Goal: Information Seeking & Learning: Learn about a topic

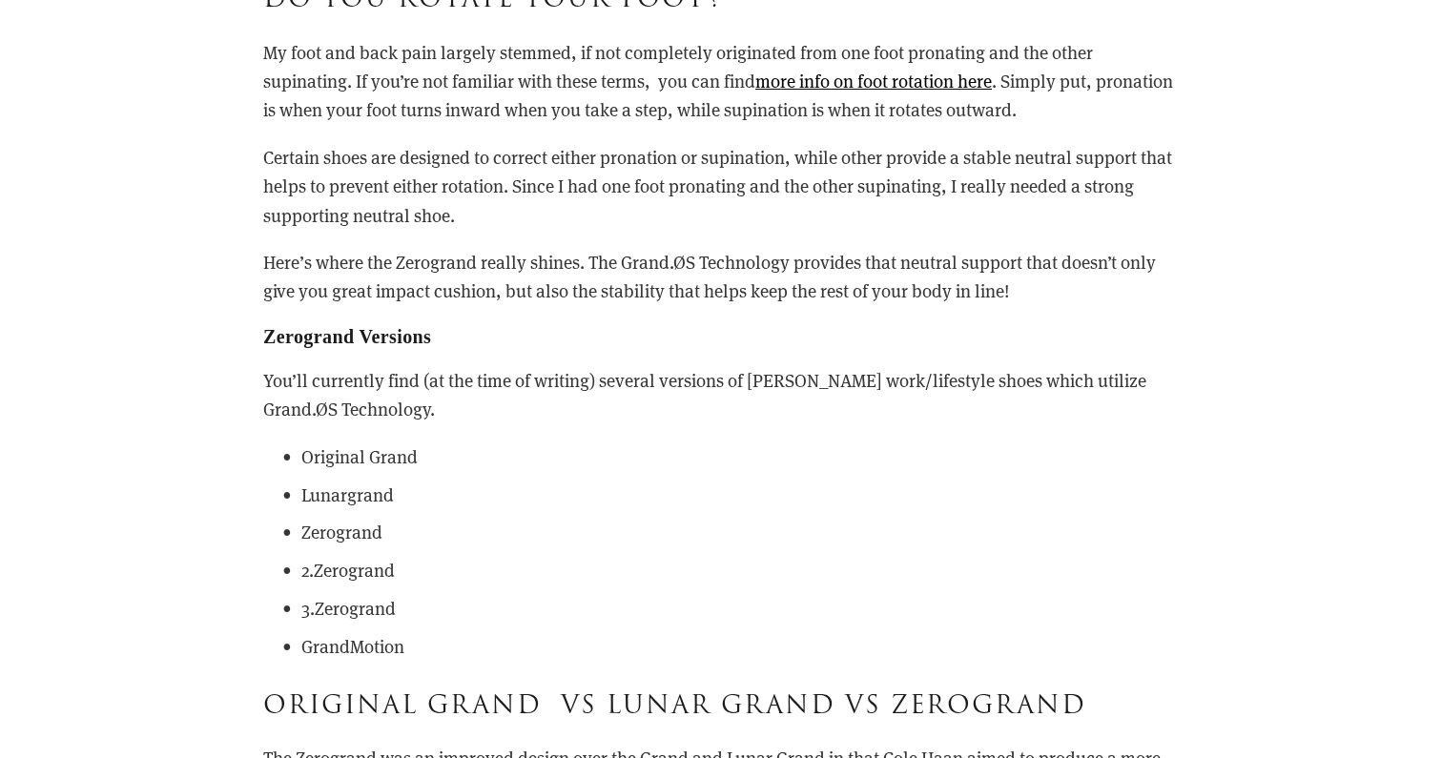
scroll to position [2391, 0]
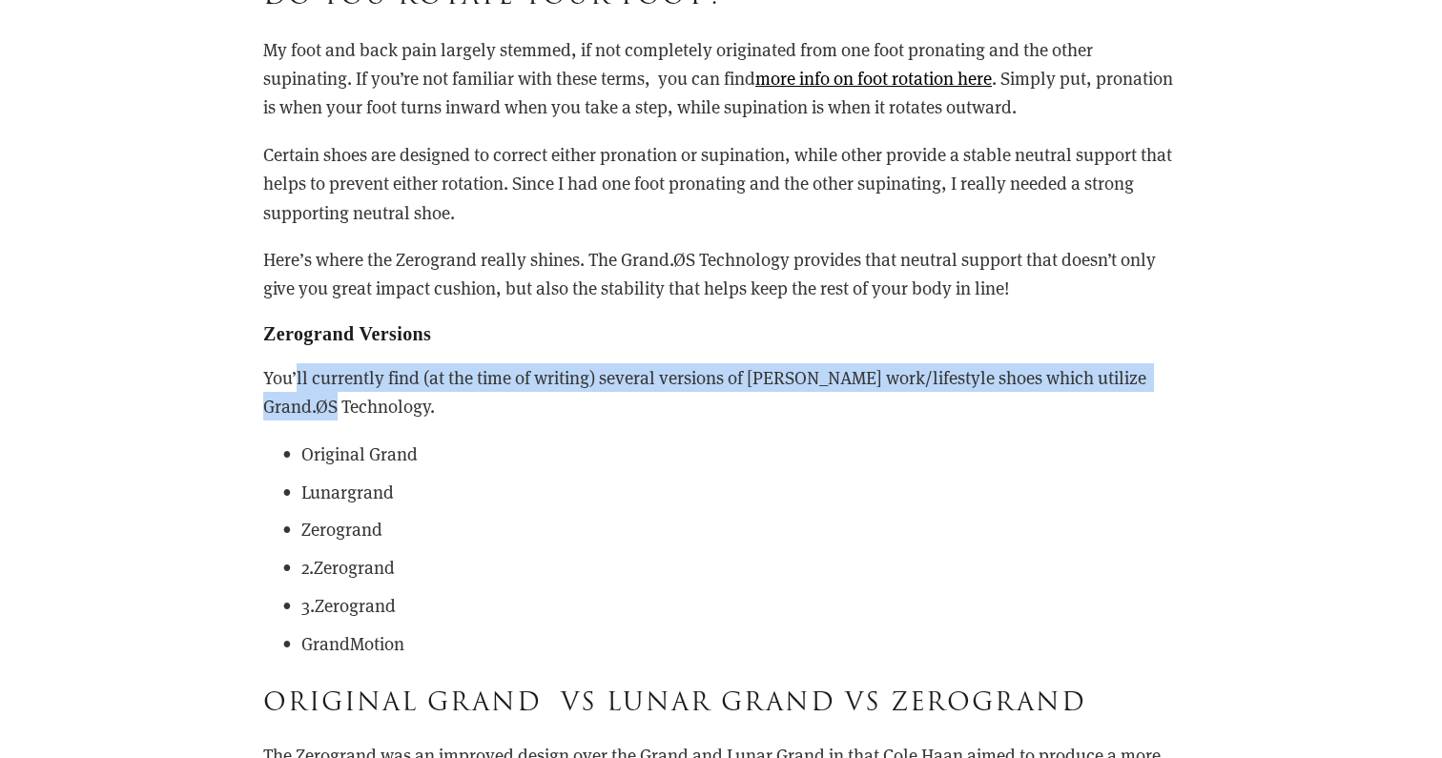
drag, startPoint x: 296, startPoint y: 320, endPoint x: 354, endPoint y: 364, distance: 73.5
click at [354, 364] on p "You’ll currently find (at the time of writing) several versions of [PERSON_NAME…" at bounding box center [721, 392] width 916 height 58
click at [354, 363] on p "You’ll currently find (at the time of writing) several versions of [PERSON_NAME…" at bounding box center [721, 392] width 916 height 58
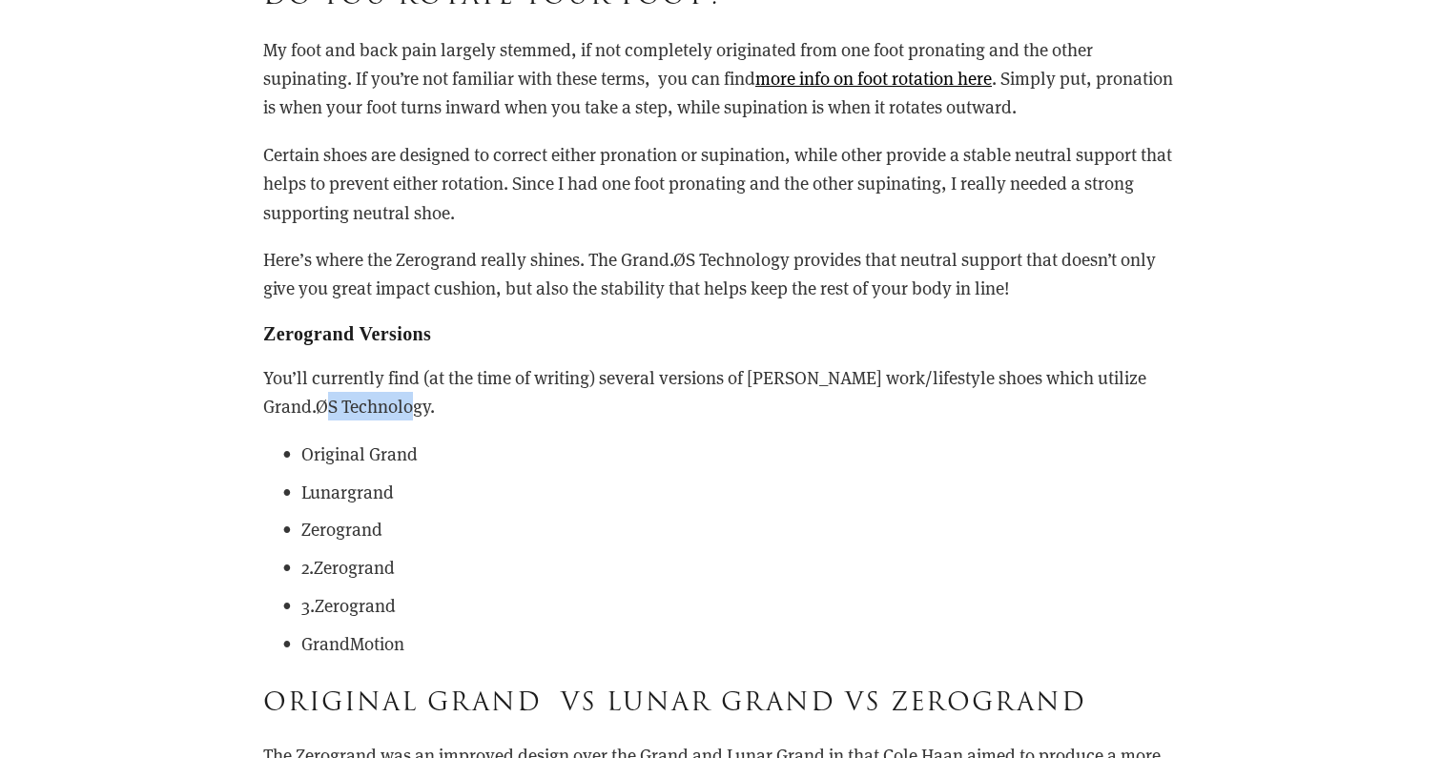
click at [354, 363] on p "You’ll currently find (at the time of writing) several versions of [PERSON_NAME…" at bounding box center [721, 392] width 916 height 58
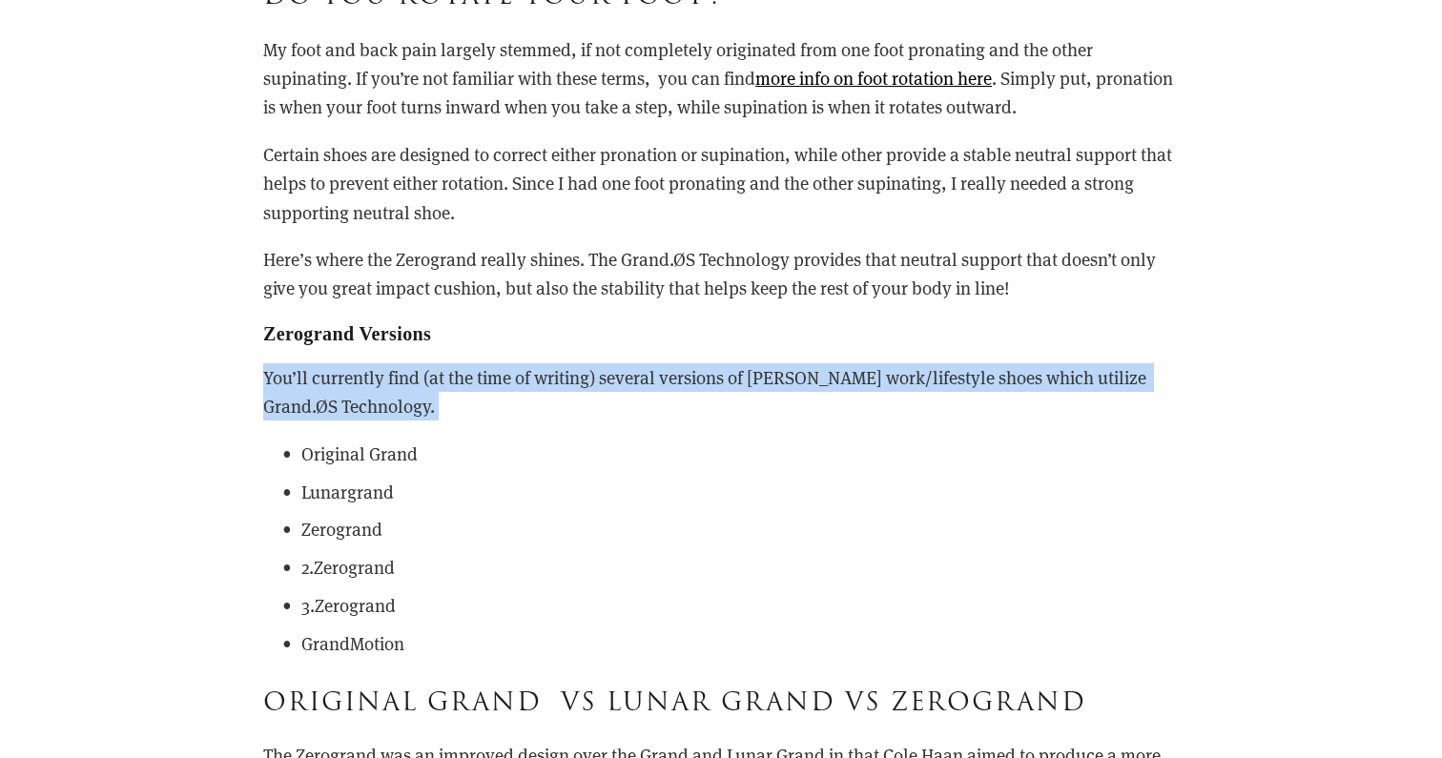
click at [354, 363] on p "You’ll currently find (at the time of writing) several versions of [PERSON_NAME…" at bounding box center [721, 392] width 916 height 58
click at [387, 363] on p "You’ll currently find (at the time of writing) several versions of [PERSON_NAME…" at bounding box center [721, 392] width 916 height 58
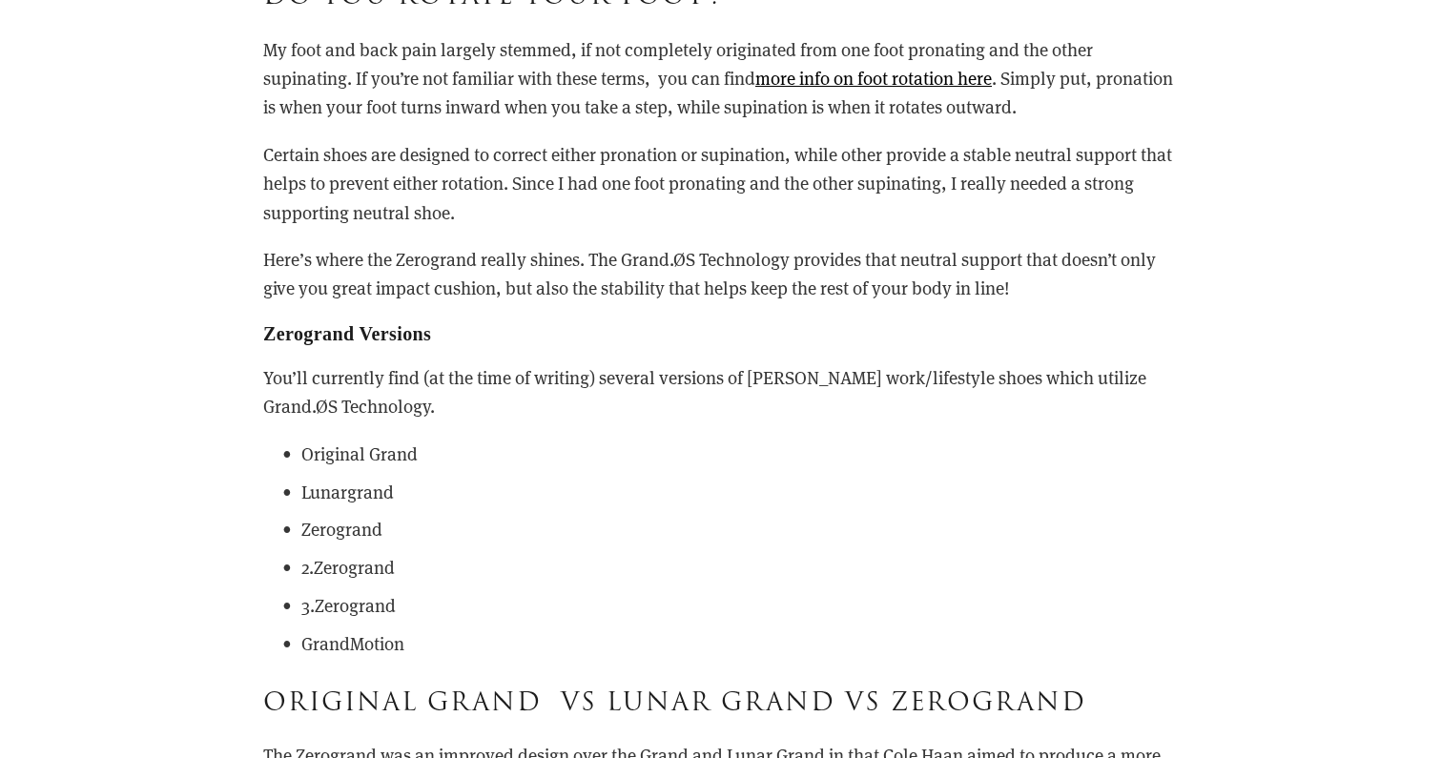
click at [516, 440] on p "Original Grand" at bounding box center [740, 454] width 878 height 29
drag, startPoint x: 452, startPoint y: 370, endPoint x: 443, endPoint y: 353, distance: 19.6
click at [443, 363] on p "You’ll currently find (at the time of writing) several versions of [PERSON_NAME…" at bounding box center [721, 392] width 916 height 58
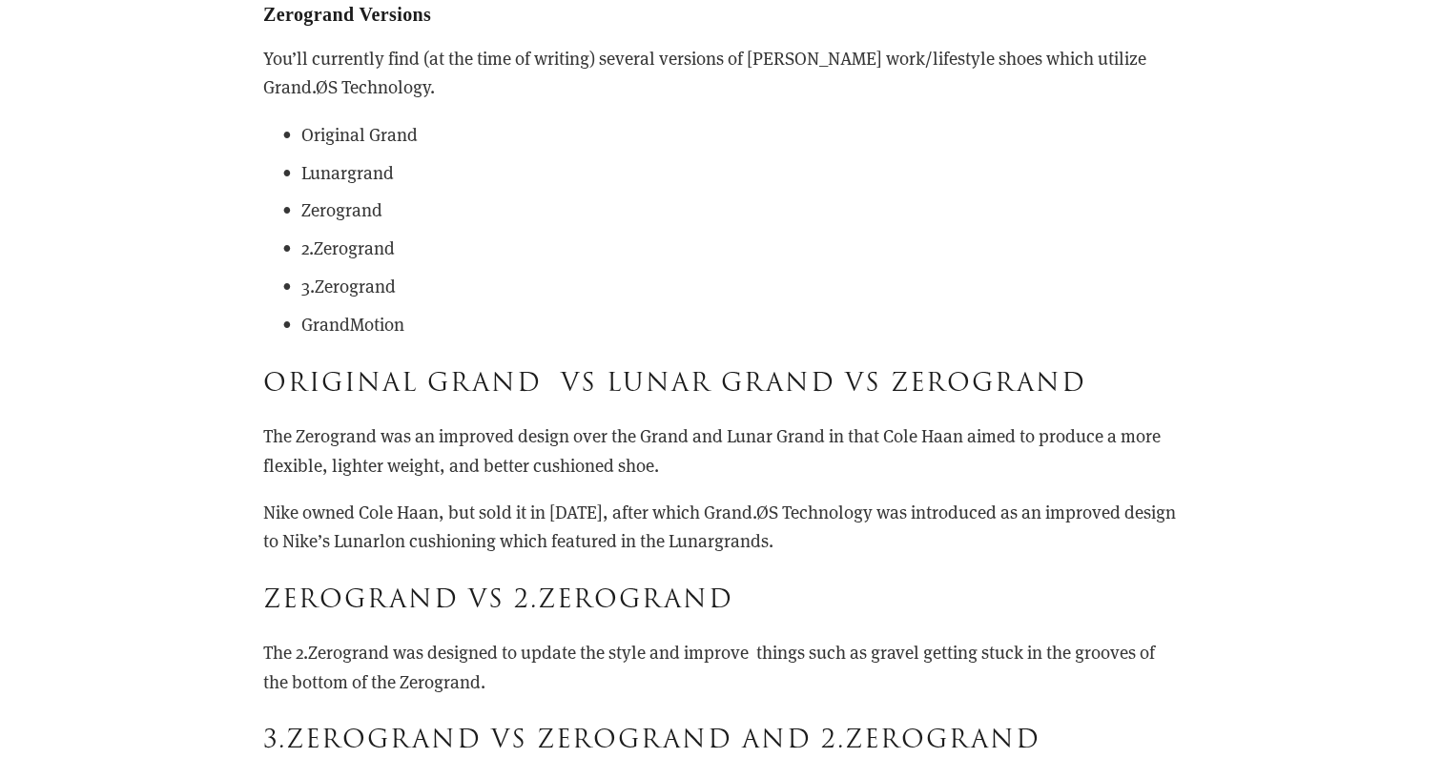
scroll to position [2741, 0]
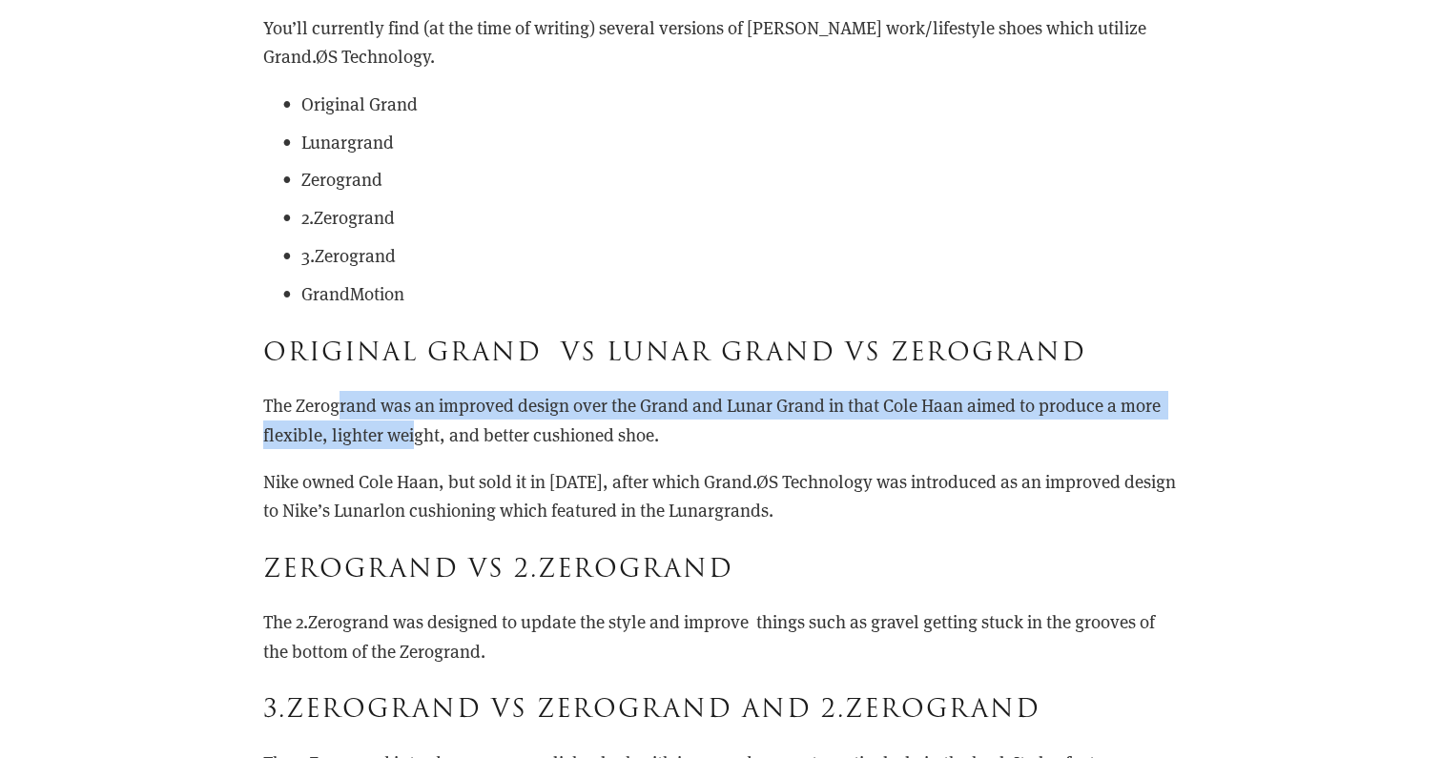
drag, startPoint x: 404, startPoint y: 376, endPoint x: 427, endPoint y: 403, distance: 35.2
click at [427, 402] on div "After visiting my local 6pm store, I stumbled upon a pair of Zerogrands. I put …" at bounding box center [721, 162] width 916 height 1950
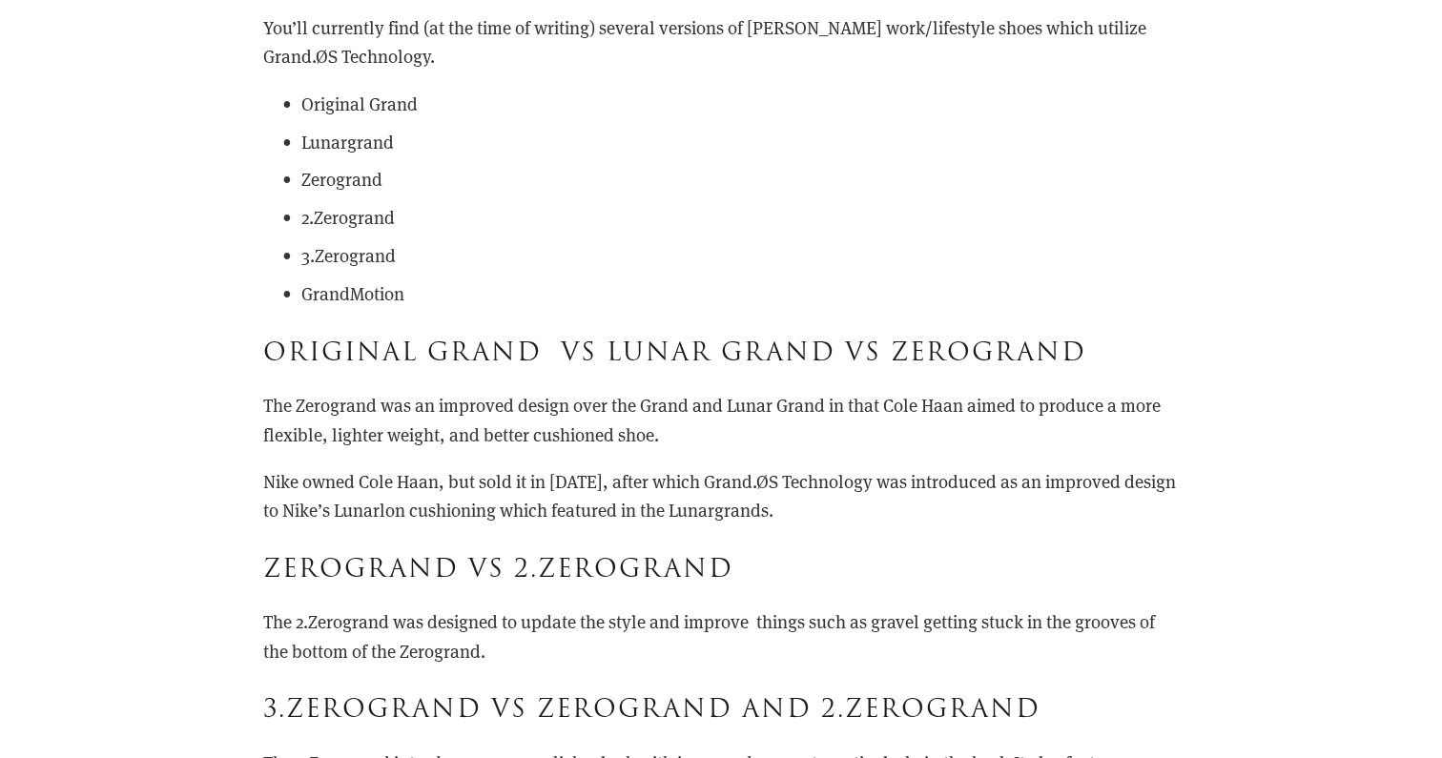
click at [427, 403] on div "After visiting my local 6pm store, I stumbled upon a pair of Zerogrands. I put …" at bounding box center [721, 162] width 916 height 1950
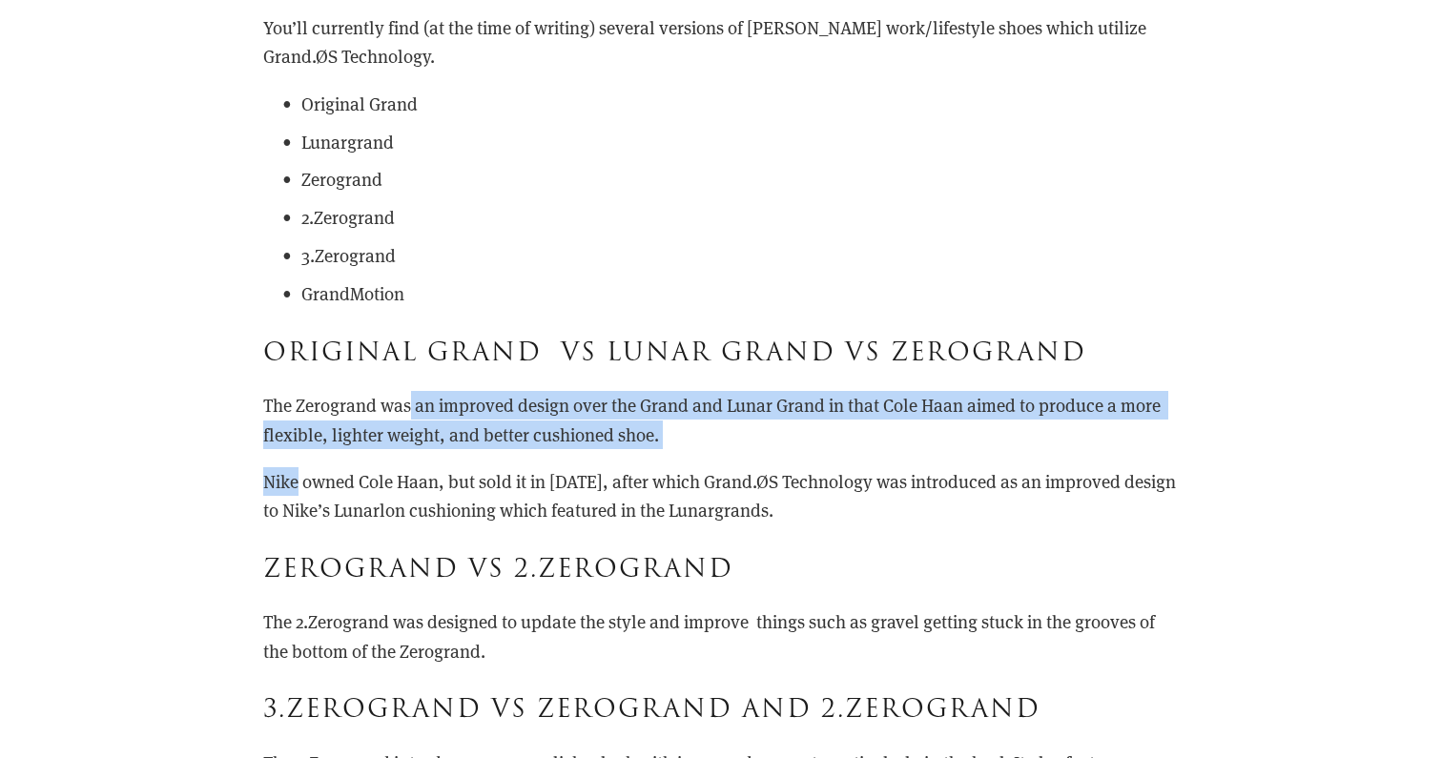
drag, startPoint x: 427, startPoint y: 403, endPoint x: 411, endPoint y: 352, distance: 53.1
click at [411, 352] on div "After visiting my local 6pm store, I stumbled upon a pair of Zerogrands. I put …" at bounding box center [721, 162] width 916 height 1950
click at [411, 391] on p "The Zerogrand was an improved design over the Grand and Lunar Grand in that Col…" at bounding box center [721, 420] width 916 height 58
drag, startPoint x: 411, startPoint y: 352, endPoint x: 447, endPoint y: 395, distance: 56.2
click at [447, 395] on p "The Zerogrand was an improved design over the Grand and Lunar Grand in that Col…" at bounding box center [721, 420] width 916 height 58
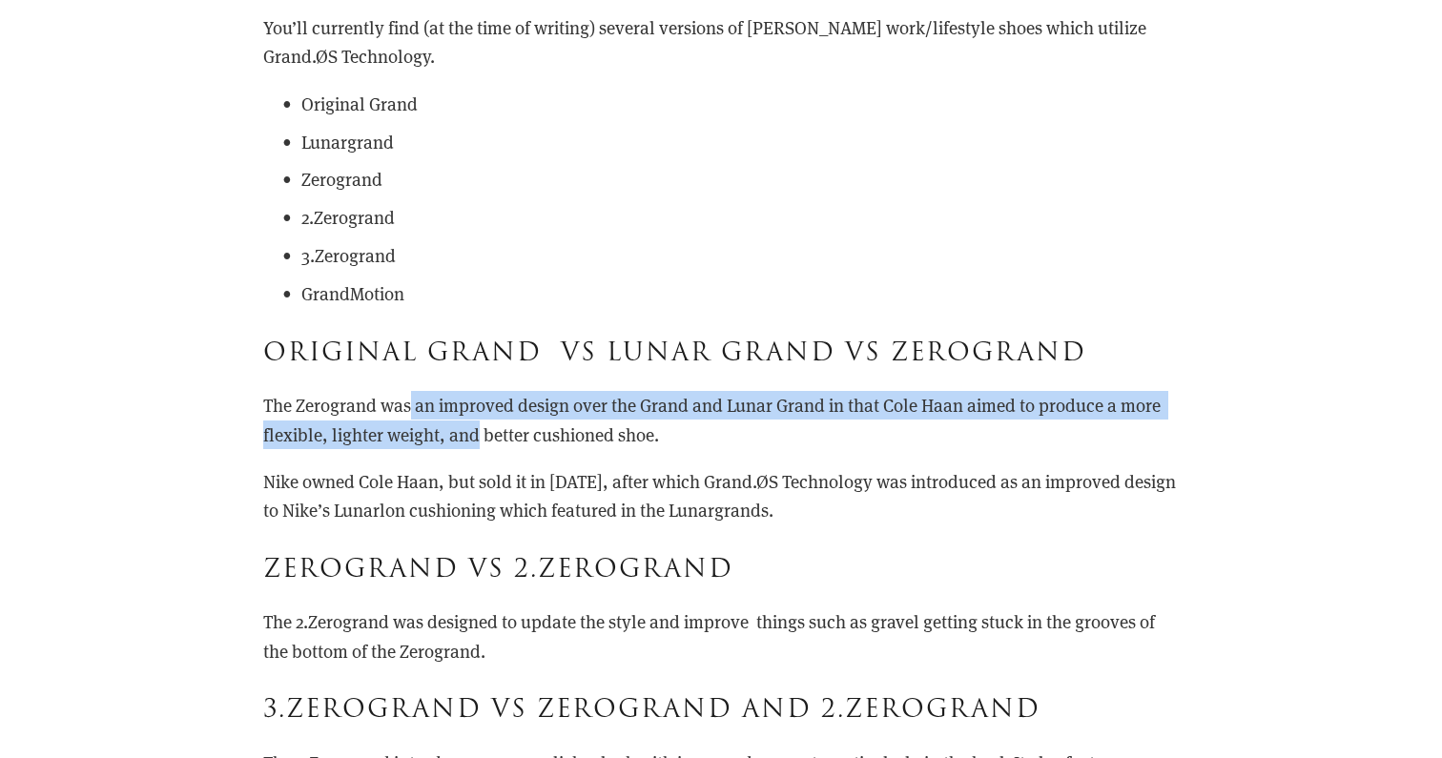
click at [447, 395] on p "The Zerogrand was an improved design over the Grand and Lunar Grand in that Col…" at bounding box center [721, 420] width 916 height 58
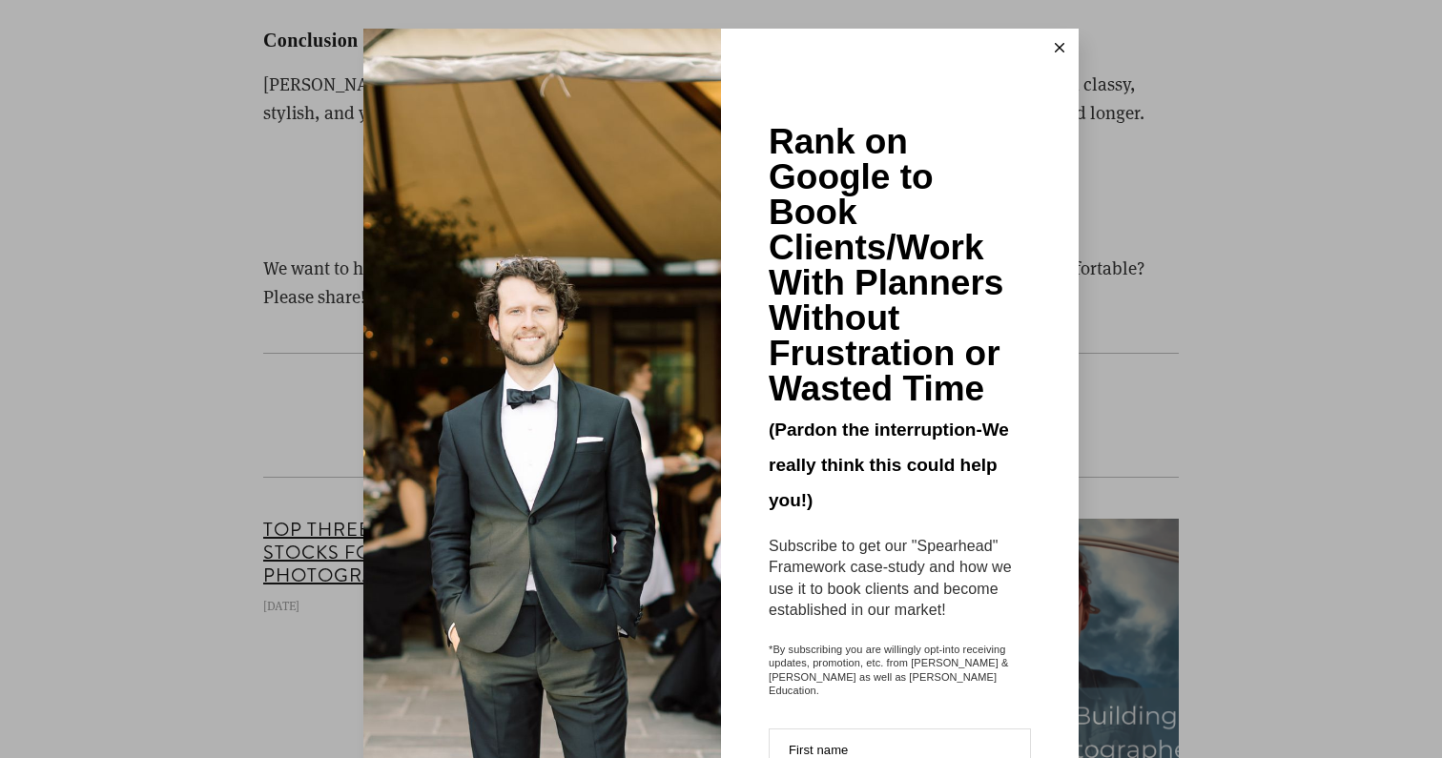
scroll to position [0, 0]
click at [1060, 41] on button at bounding box center [1060, 48] width 38 height 38
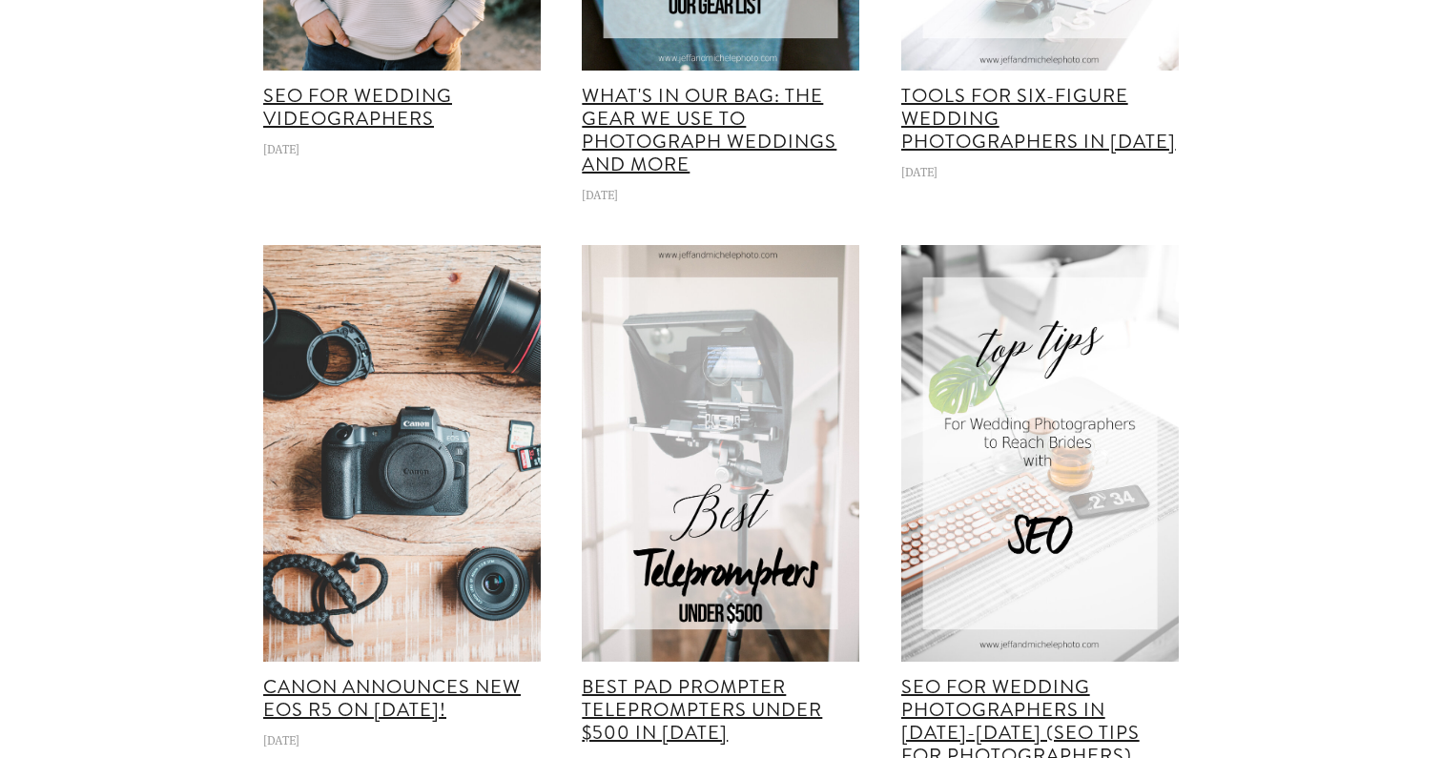
scroll to position [5735, 0]
